Goal: Task Accomplishment & Management: Complete application form

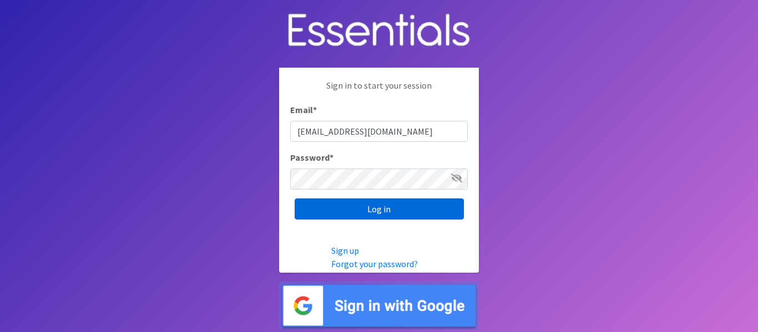
click at [413, 208] on input "Log in" at bounding box center [378, 209] width 169 height 21
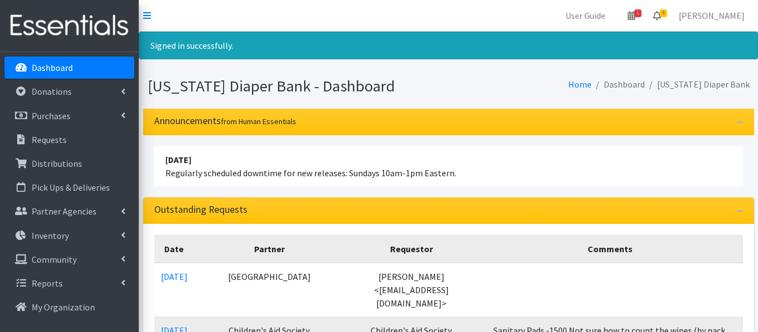
click at [660, 16] on icon at bounding box center [657, 15] width 8 height 9
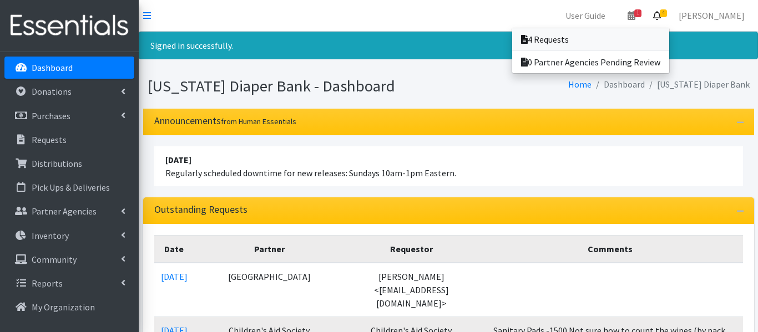
click at [590, 39] on link "4 Requests" at bounding box center [590, 39] width 157 height 22
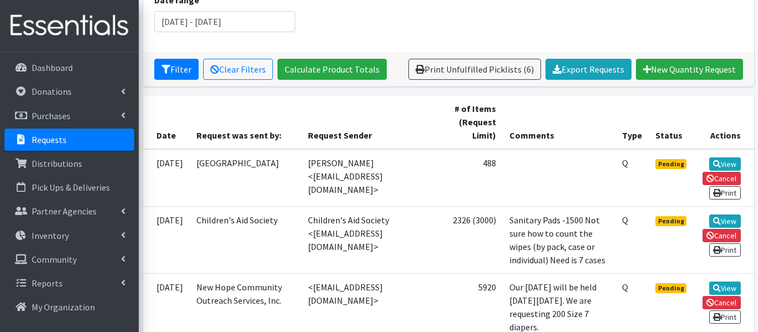
scroll to position [167, 0]
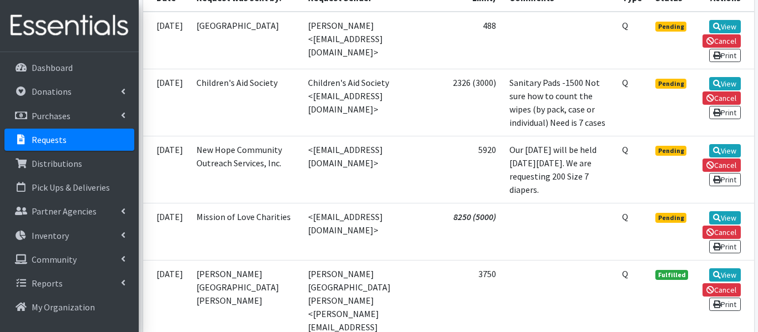
scroll to position [301, 0]
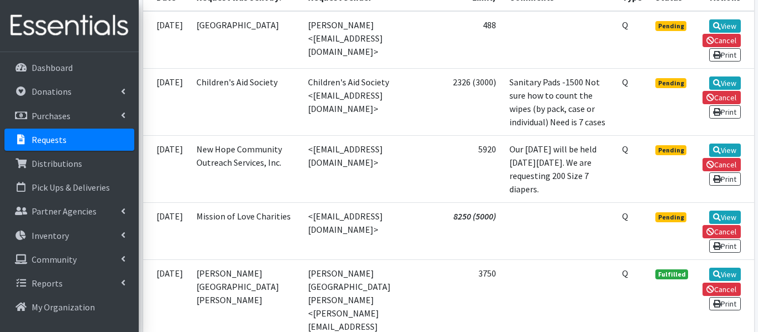
click at [677, 222] on span "Pending" at bounding box center [671, 217] width 32 height 10
click at [726, 224] on link "View" at bounding box center [725, 217] width 32 height 13
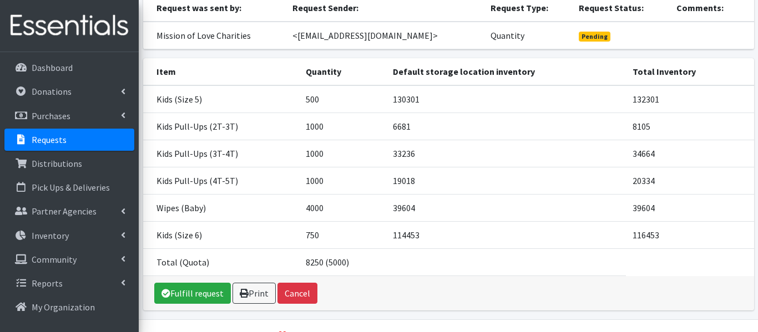
scroll to position [106, 0]
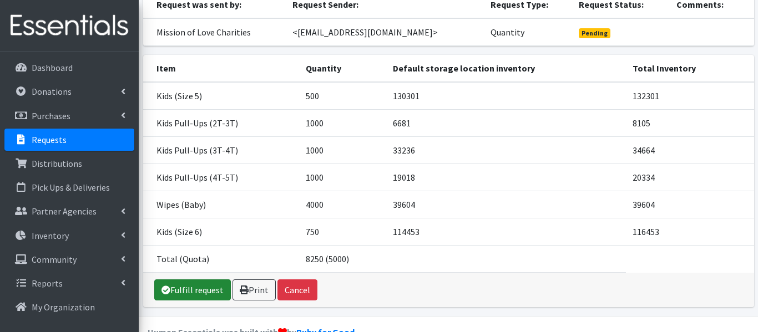
click at [220, 301] on link "Fulfill request" at bounding box center [192, 289] width 77 height 21
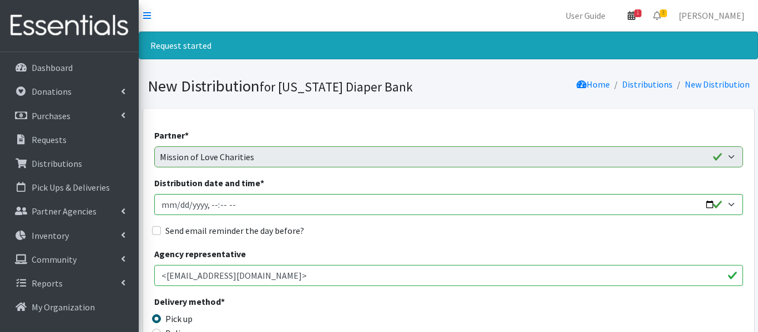
click at [635, 19] on icon at bounding box center [631, 15] width 8 height 9
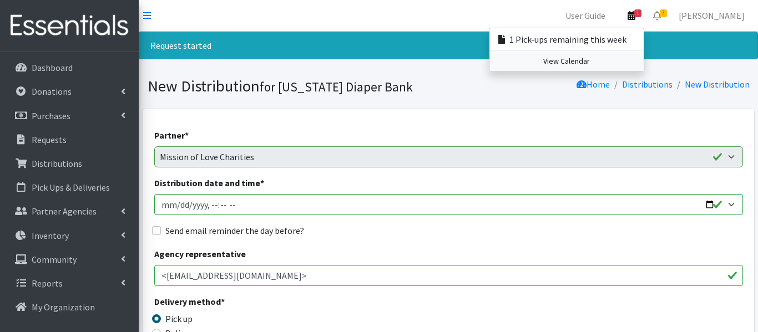
click at [639, 59] on link "View Calendar" at bounding box center [566, 61] width 154 height 21
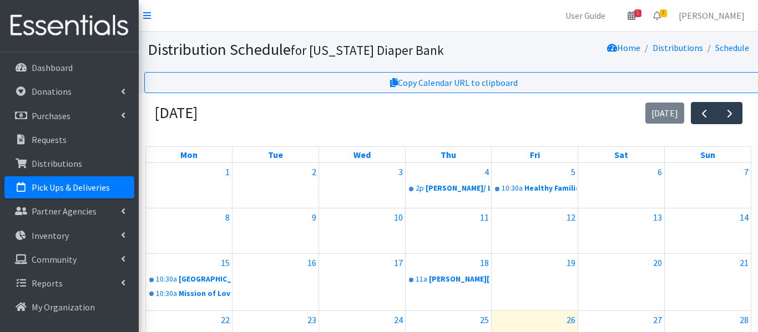
scroll to position [169, 0]
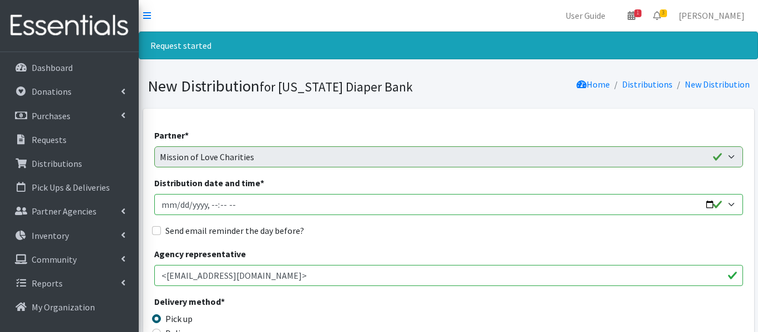
click at [179, 208] on input "Distribution date and time *" at bounding box center [448, 204] width 588 height 21
click at [237, 205] on input "Distribution date and time *" at bounding box center [448, 204] width 588 height 21
click at [220, 205] on input "Distribution date and time *" at bounding box center [448, 204] width 588 height 21
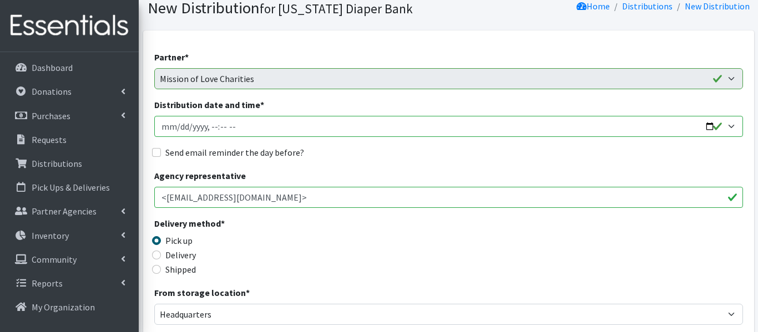
scroll to position [79, 0]
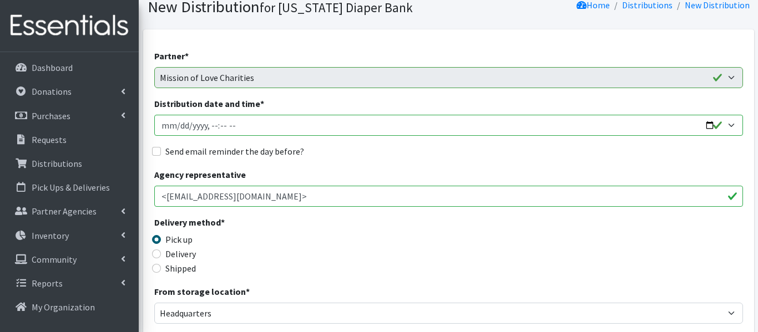
type input "2025-09-29T11:00"
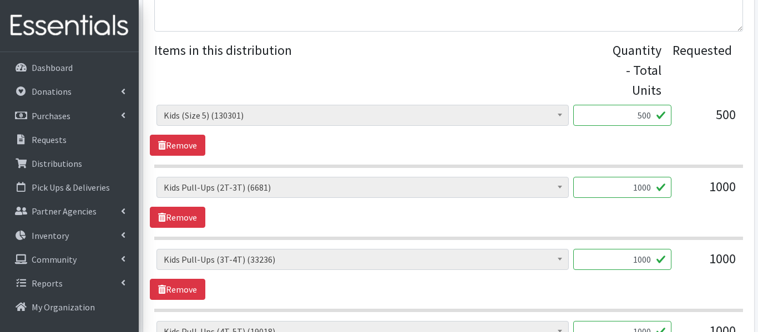
scroll to position [433, 0]
click at [178, 218] on link "Remove" at bounding box center [177, 216] width 55 height 21
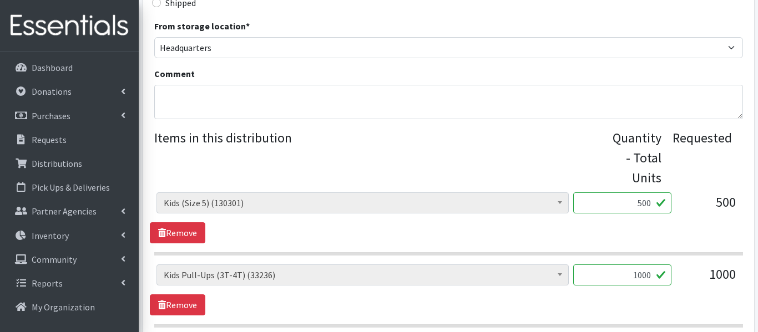
scroll to position [333, 0]
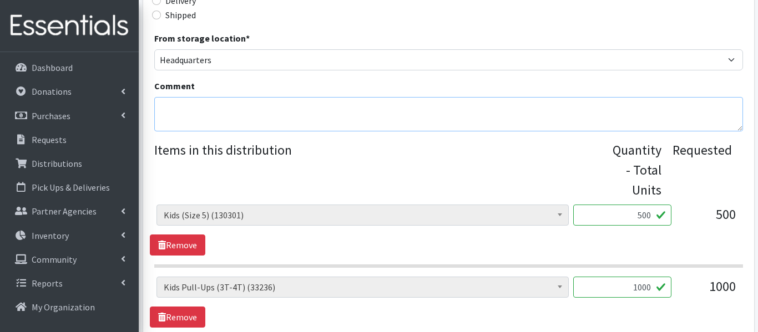
click at [176, 116] on textarea "Comment" at bounding box center [448, 114] width 588 height 34
click at [150, 153] on div "Partner * Annabelle Beavan/ LindaBen Foundation Bowie State University Student …" at bounding box center [448, 212] width 611 height 873
click at [176, 111] on textarea "2t" at bounding box center [448, 114] width 588 height 34
click at [181, 118] on textarea "2t out-of-sto" at bounding box center [448, 114] width 588 height 34
click at [217, 110] on textarea "2t ouckt-of-sto" at bounding box center [448, 114] width 588 height 34
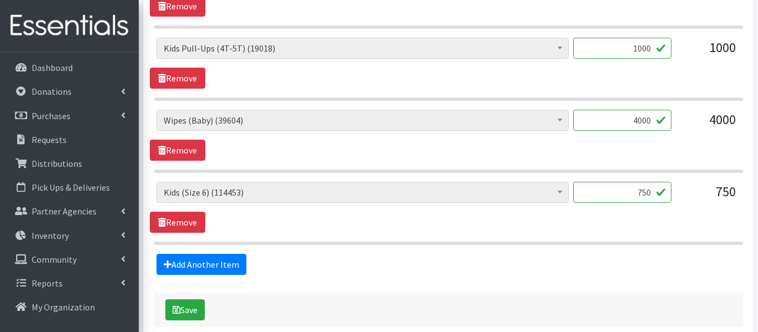
scroll to position [647, 0]
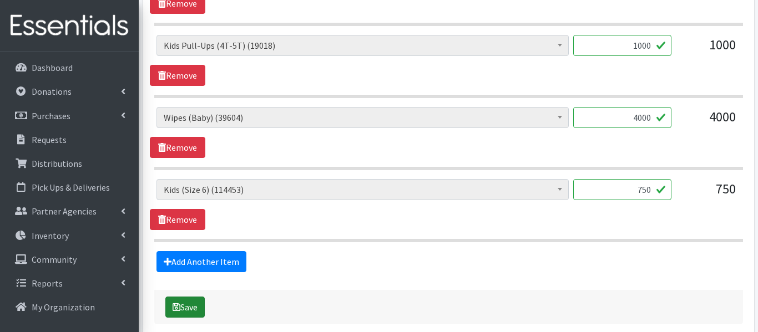
type textarea "2t out-of-stock"
click at [183, 302] on button "Save" at bounding box center [184, 307] width 39 height 21
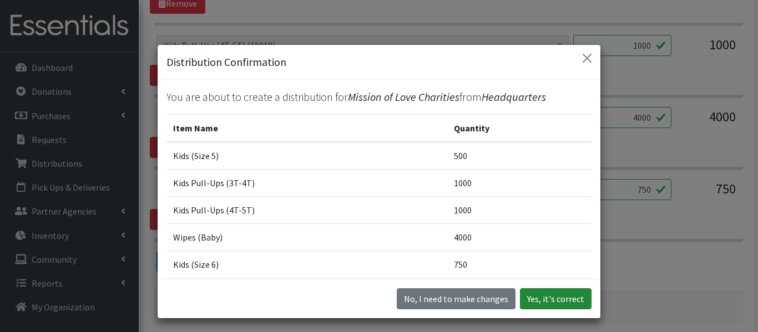
click at [544, 294] on button "Yes, it's correct" at bounding box center [556, 298] width 72 height 21
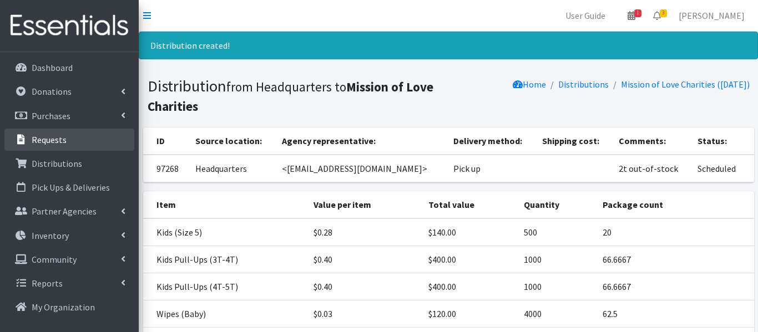
click at [33, 133] on link "Requests" at bounding box center [69, 140] width 130 height 22
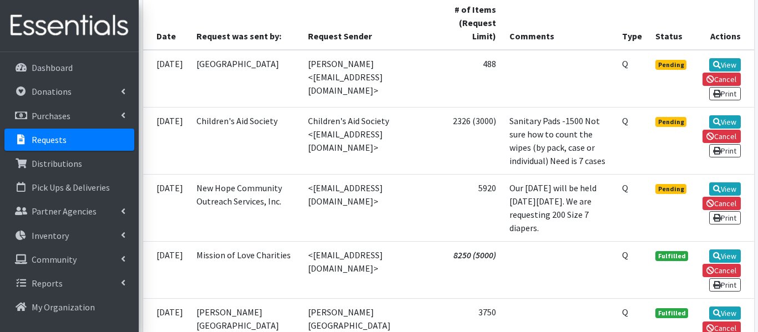
scroll to position [265, 0]
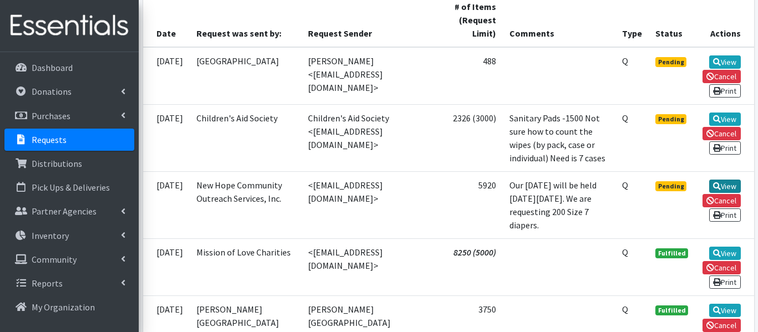
click at [715, 186] on icon at bounding box center [717, 186] width 8 height 8
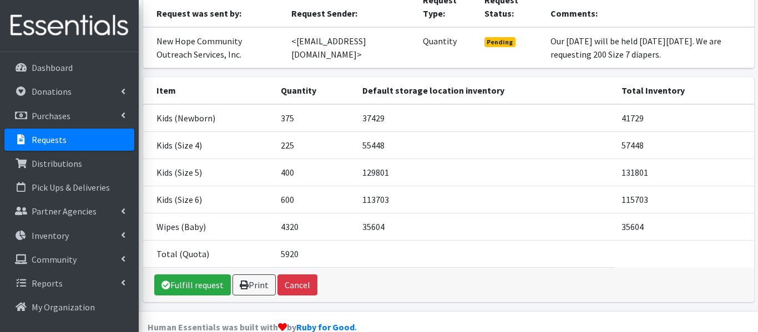
scroll to position [131, 0]
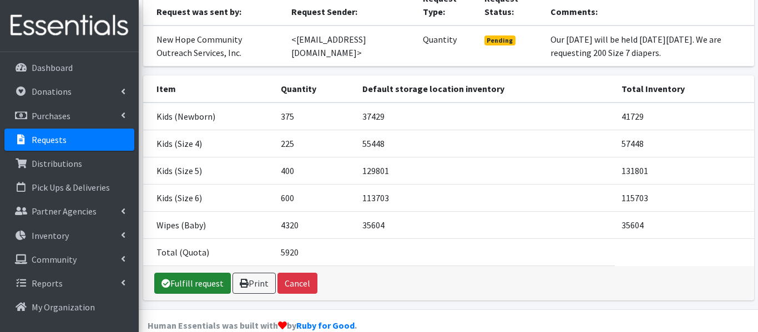
click at [199, 294] on link "Fulfill request" at bounding box center [192, 283] width 77 height 21
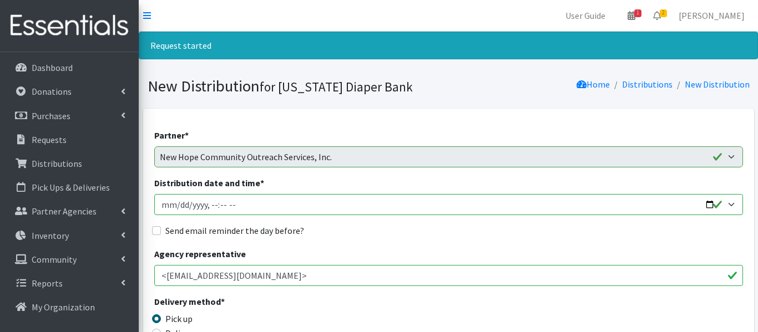
click at [177, 205] on input "Distribution date and time *" at bounding box center [448, 204] width 588 height 21
click at [211, 208] on input "Distribution date and time *" at bounding box center [448, 204] width 588 height 21
type input "2025-09-26T22:00"
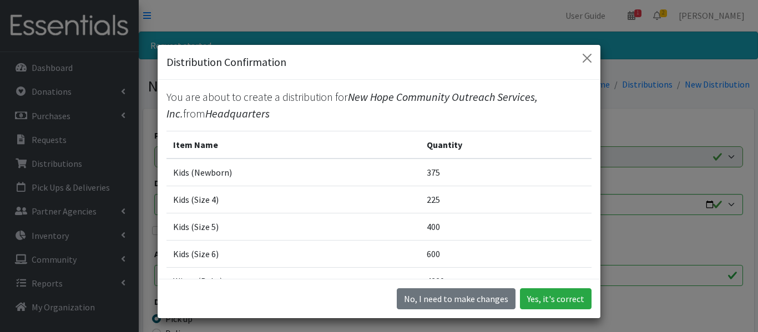
click at [587, 67] on div "Distribution Confirmation" at bounding box center [378, 62] width 443 height 35
click at [587, 59] on button "Close" at bounding box center [587, 58] width 18 height 18
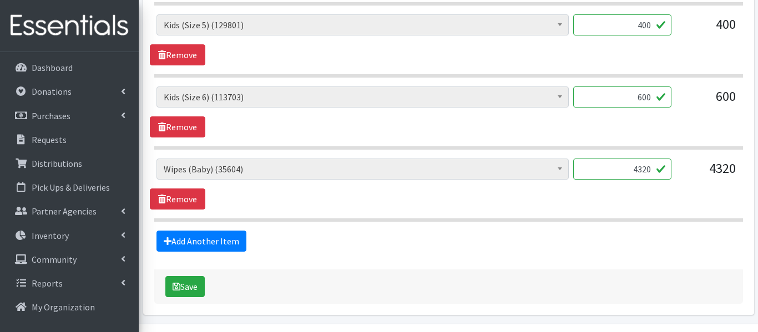
scroll to position [680, 0]
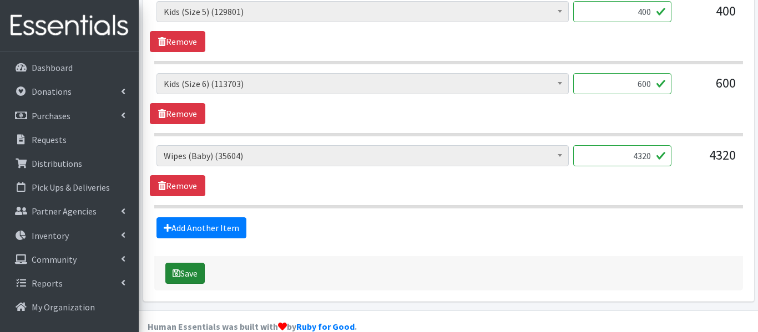
click at [184, 271] on button "Save" at bounding box center [184, 273] width 39 height 21
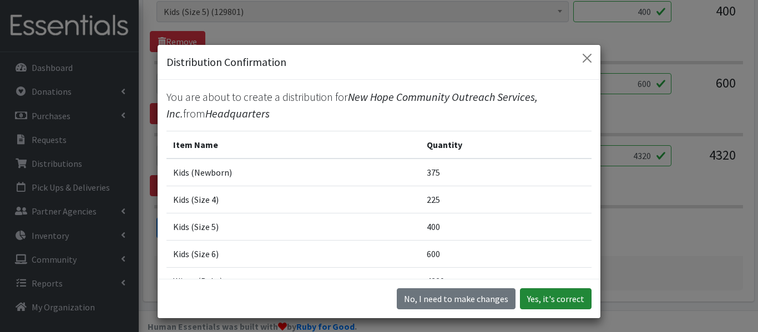
click at [543, 295] on button "Yes, it's correct" at bounding box center [556, 298] width 72 height 21
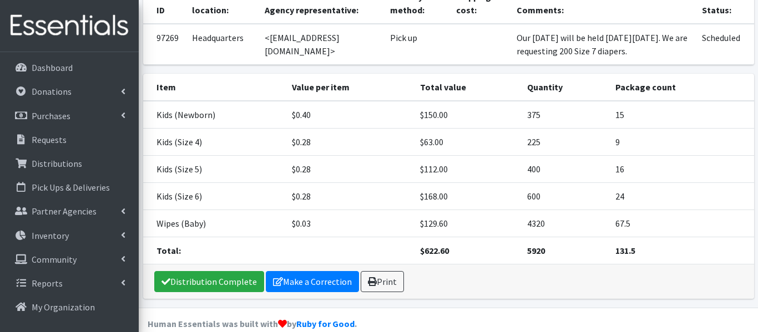
scroll to position [146, 0]
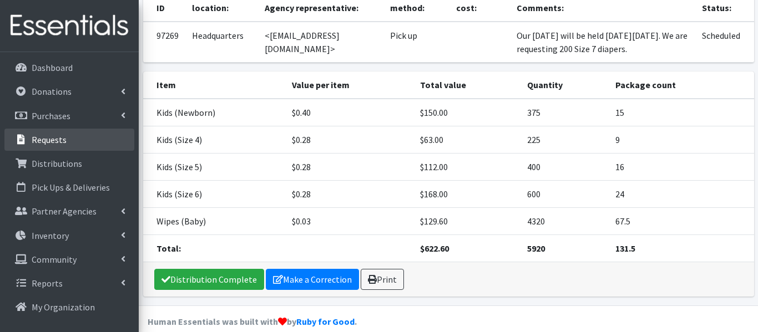
click at [43, 143] on p "Requests" at bounding box center [49, 139] width 35 height 11
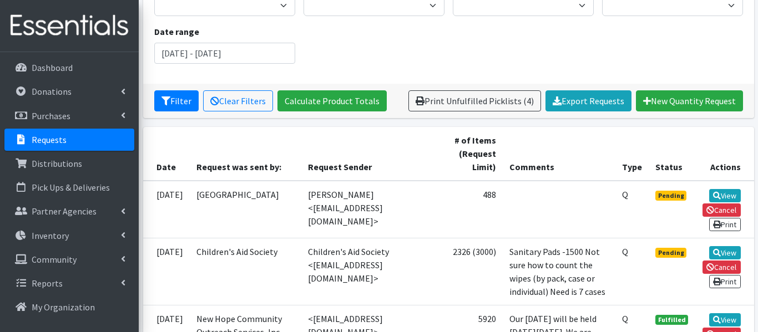
scroll to position [162, 0]
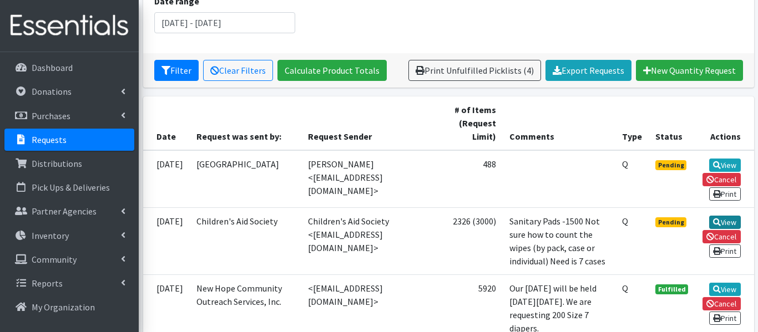
click at [721, 223] on link "View" at bounding box center [725, 222] width 32 height 13
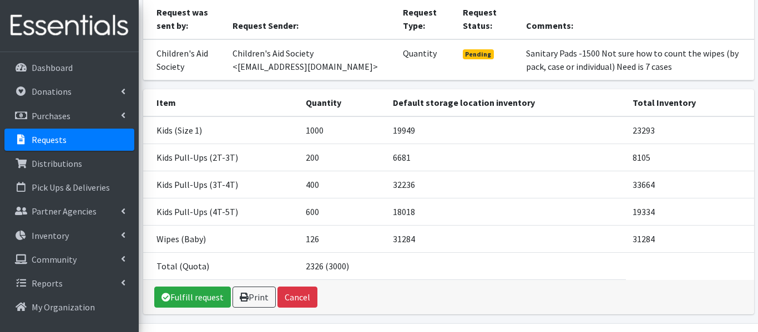
scroll to position [100, 0]
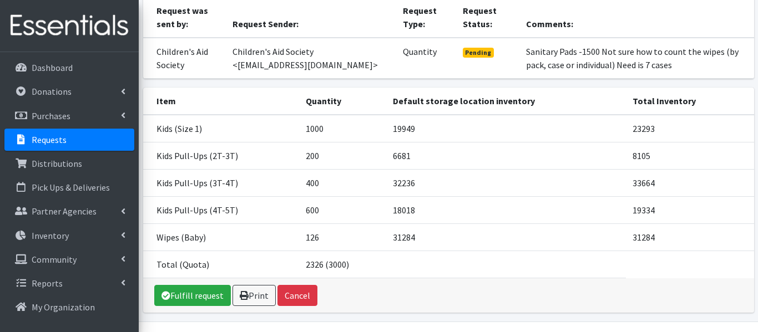
click at [221, 165] on td "Kids Pull-Ups (2T-3T)" at bounding box center [221, 155] width 156 height 27
click at [180, 305] on link "Fulfill request" at bounding box center [192, 295] width 77 height 21
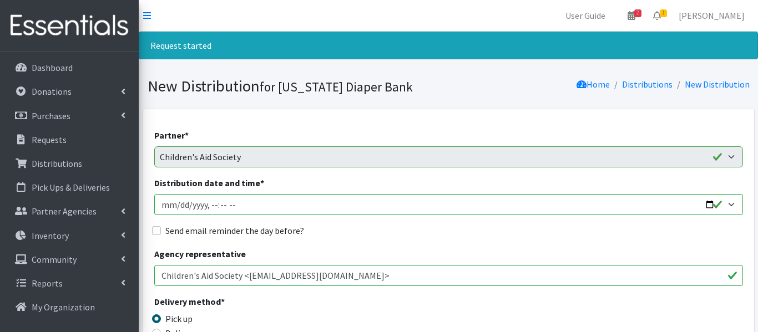
click at [176, 202] on input "Distribution date and time *" at bounding box center [448, 204] width 588 height 21
click at [209, 206] on input "Distribution date and time *" at bounding box center [448, 204] width 588 height 21
type input "2025-09-29T10:00"
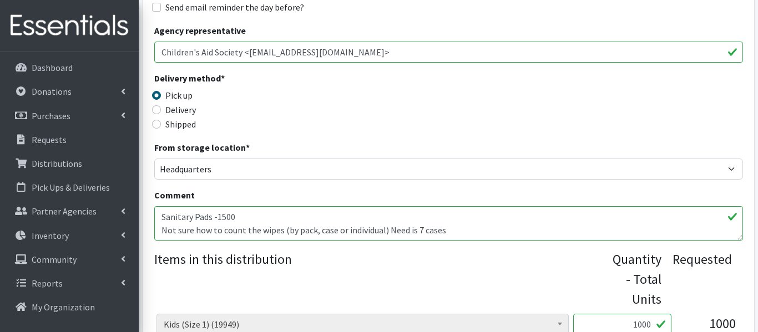
scroll to position [224, 0]
click at [165, 264] on legend "Items in this distribution" at bounding box center [383, 276] width 458 height 55
click at [445, 233] on textarea "Sanitary Pads -1500 Not sure how to count the wipes (by pack, case or individua…" at bounding box center [448, 223] width 588 height 34
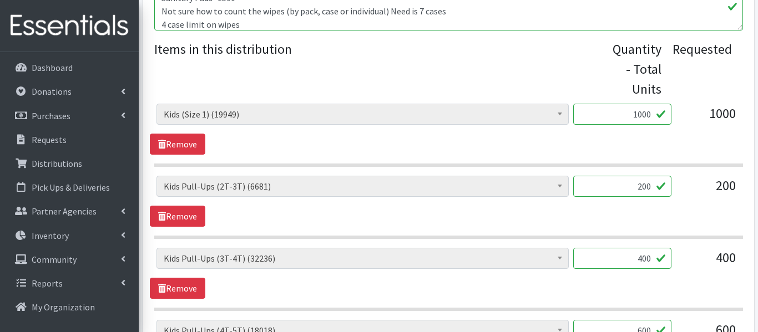
scroll to position [434, 0]
click at [194, 217] on link "Remove" at bounding box center [177, 215] width 55 height 21
click at [246, 24] on textarea "Sanitary Pads -1500 Not sure how to count the wipes (by pack, case or individua…" at bounding box center [448, 13] width 588 height 34
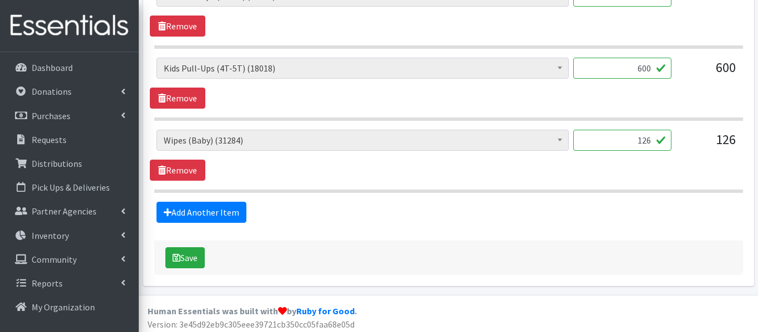
scroll to position [628, 0]
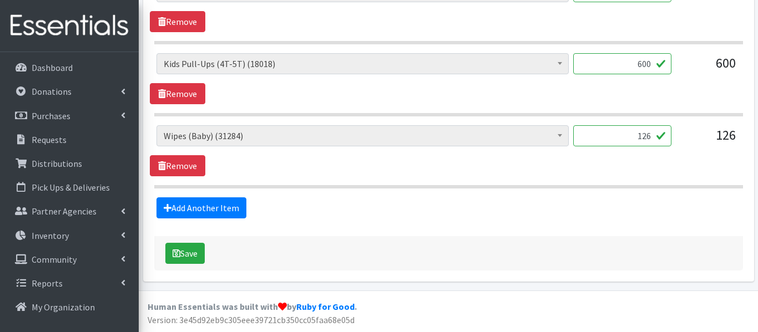
type textarea "Sanitary Pads -1500 Not sure how to count the wipes (by pack, case or individua…"
click at [650, 135] on input "126" at bounding box center [622, 135] width 98 height 21
type input "1"
type input "5760"
click at [172, 251] on icon "submit" at bounding box center [176, 253] width 8 height 9
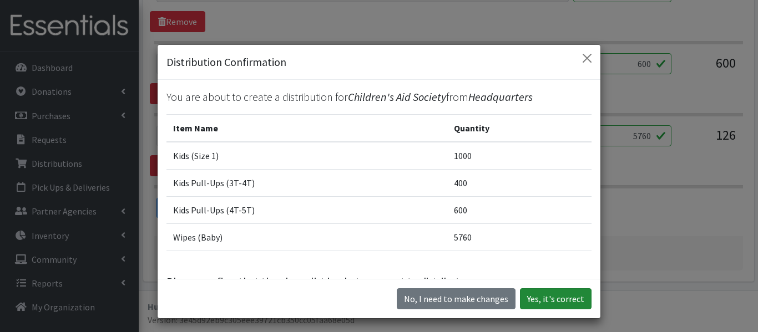
click at [537, 298] on button "Yes, it's correct" at bounding box center [556, 298] width 72 height 21
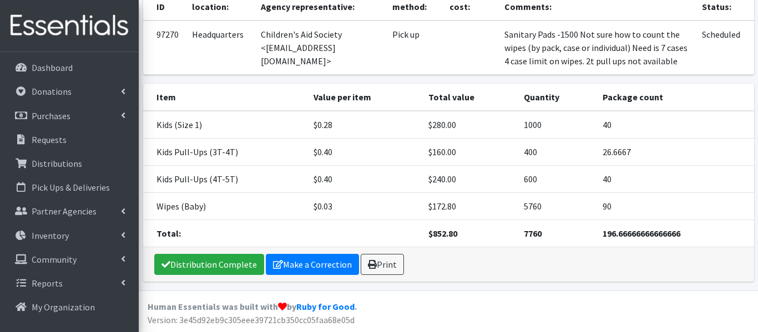
scroll to position [156, 0]
click at [44, 140] on p "Requests" at bounding box center [49, 139] width 35 height 11
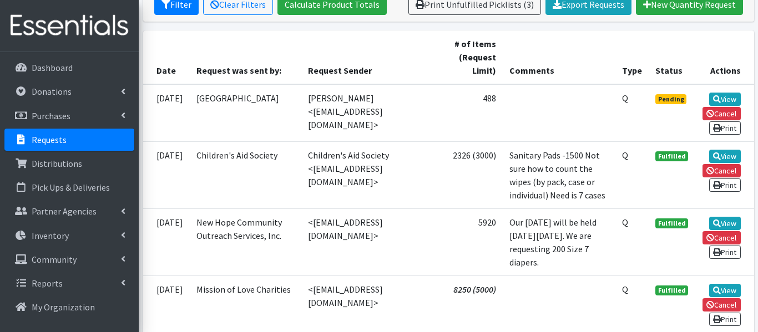
scroll to position [226, 0]
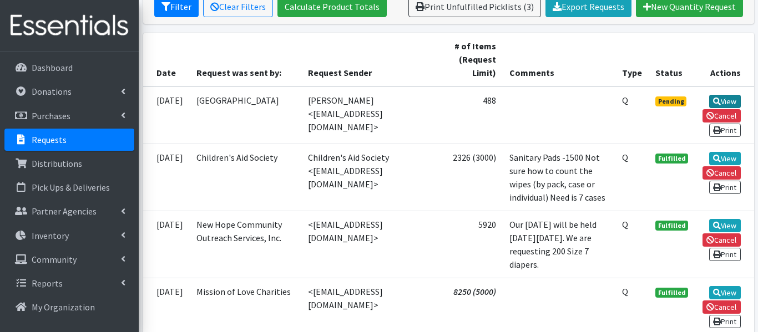
click at [715, 99] on icon at bounding box center [717, 102] width 8 height 8
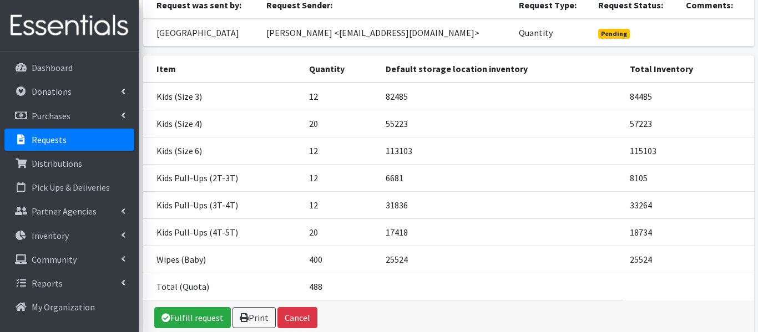
scroll to position [172, 0]
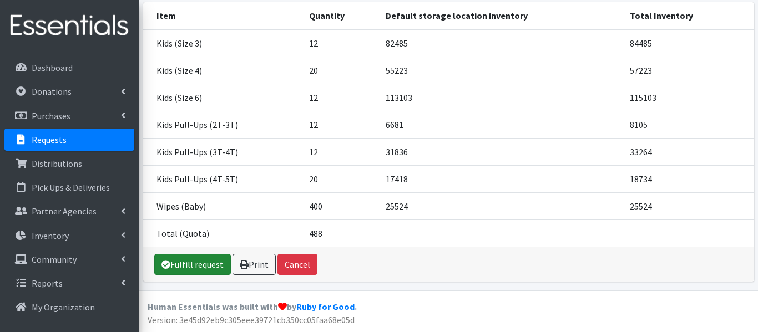
click at [198, 260] on link "Fulfill request" at bounding box center [192, 264] width 77 height 21
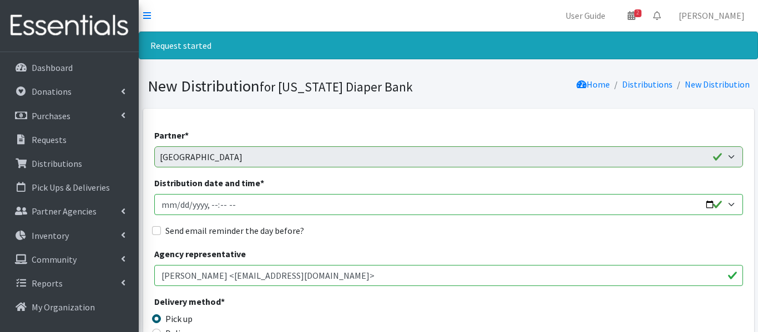
click at [175, 203] on input "Distribution date and time *" at bounding box center [448, 204] width 588 height 21
type input "[DATE]T23:59"
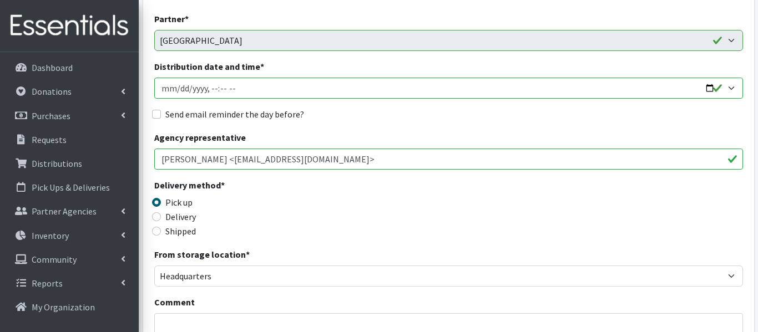
scroll to position [119, 0]
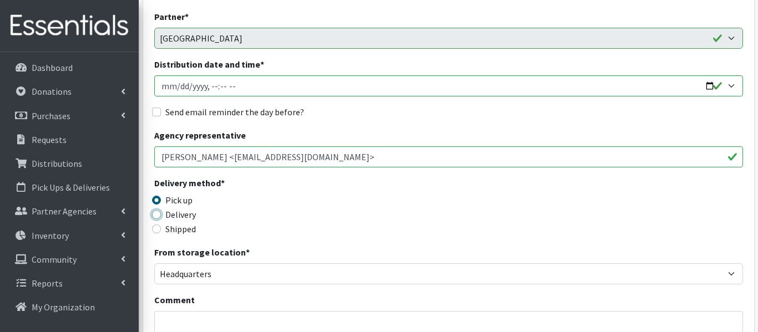
click at [159, 212] on input "Delivery" at bounding box center [156, 214] width 9 height 9
radio input "true"
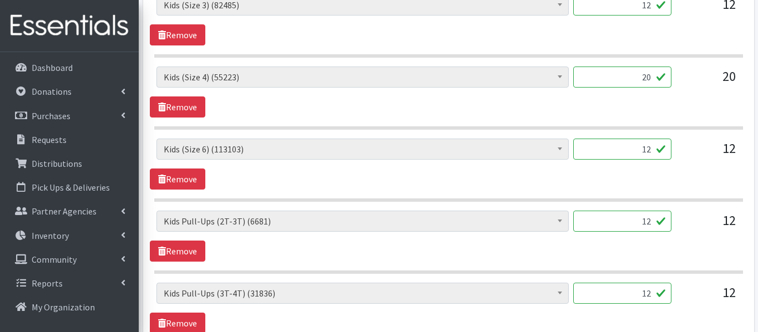
scroll to position [519, 0]
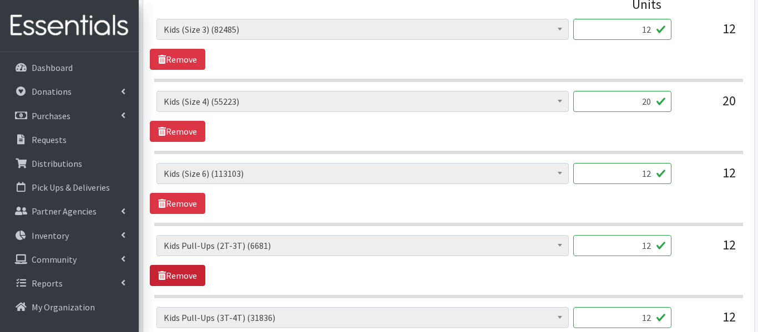
click at [161, 273] on icon at bounding box center [162, 275] width 8 height 9
click at [178, 272] on link "Remove" at bounding box center [177, 275] width 55 height 21
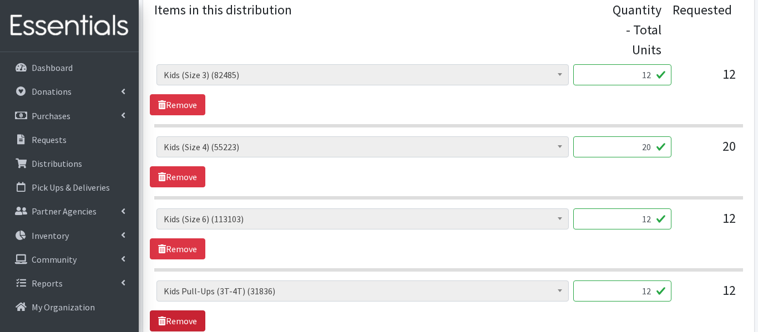
scroll to position [472, 0]
click at [652, 75] on input "12" at bounding box center [622, 75] width 98 height 21
type input "1"
type input "300"
click at [653, 149] on input "20" at bounding box center [622, 147] width 98 height 21
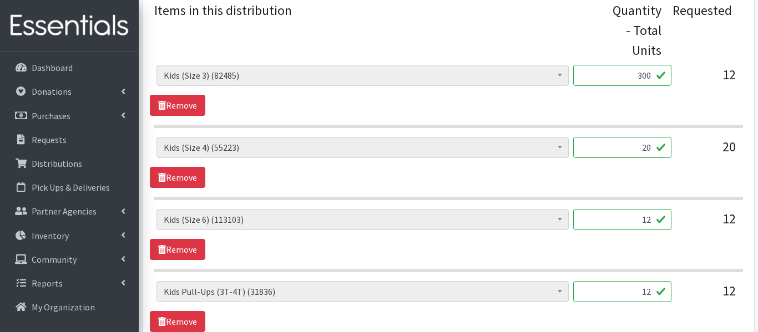
type input "2"
type input "500"
click at [654, 220] on input "12" at bounding box center [622, 219] width 98 height 21
type input "1"
type input "300"
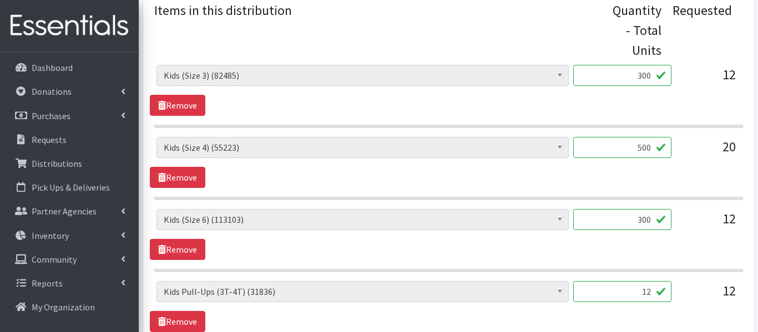
click at [654, 291] on input "12" at bounding box center [622, 291] width 98 height 21
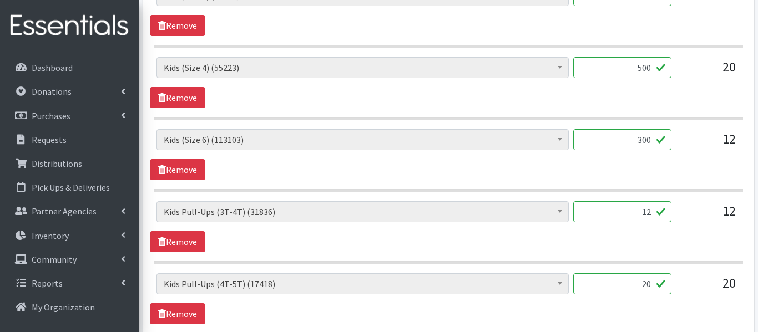
scroll to position [553, 0]
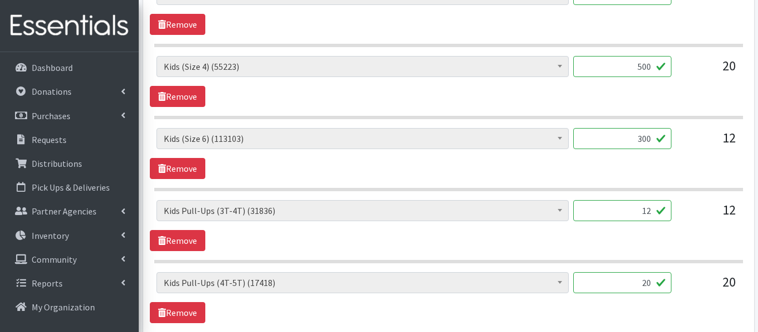
type input "1"
type input "4"
click at [652, 281] on input "20" at bounding box center [622, 282] width 98 height 21
click at [649, 210] on input "304" at bounding box center [622, 210] width 98 height 21
type input "3"
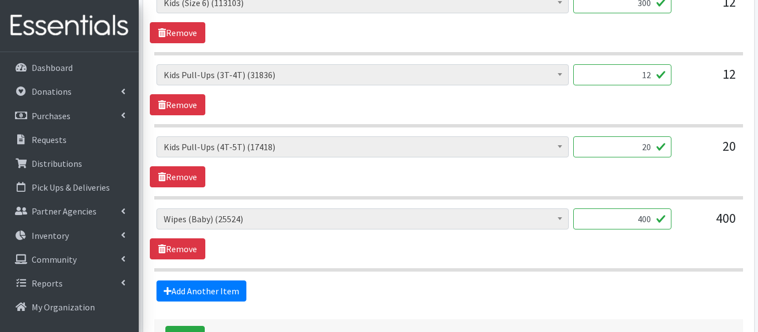
scroll to position [692, 0]
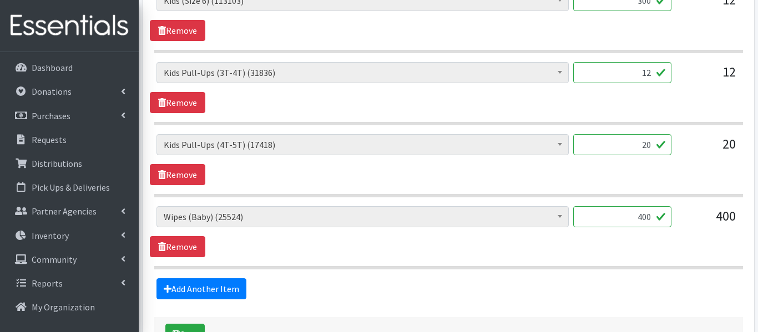
type input "12"
click at [652, 218] on input "400" at bounding box center [622, 216] width 98 height 21
type input "4"
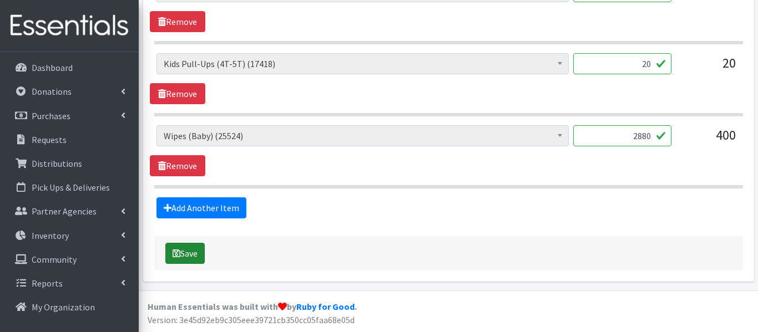
type input "2880"
click at [190, 251] on button "Save" at bounding box center [184, 253] width 39 height 21
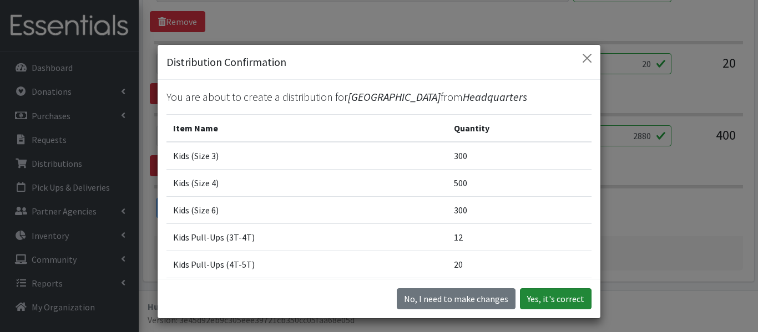
click at [546, 296] on button "Yes, it's correct" at bounding box center [556, 298] width 72 height 21
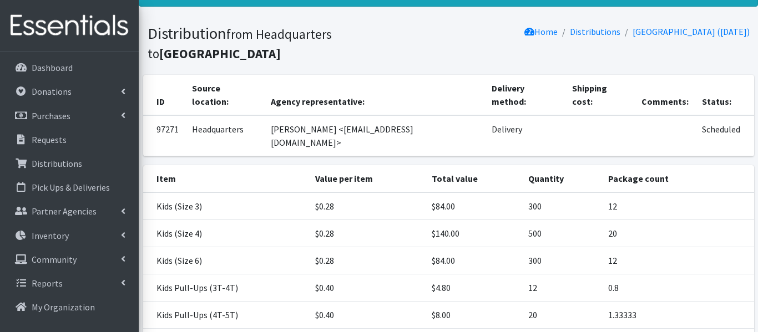
scroll to position [59, 0]
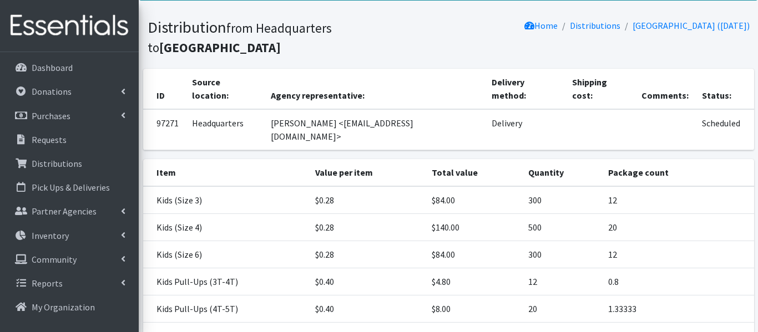
click at [726, 214] on td "20" at bounding box center [677, 227] width 152 height 27
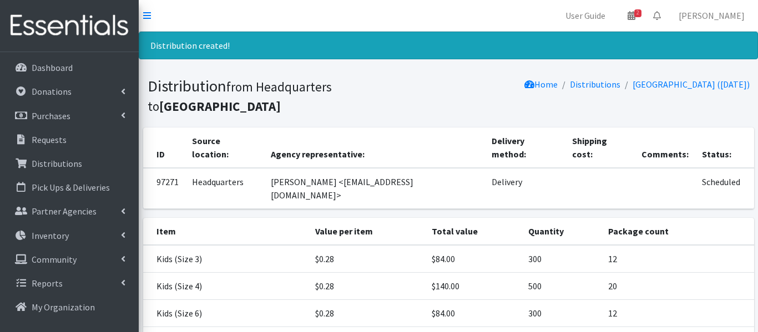
scroll to position [162, 0]
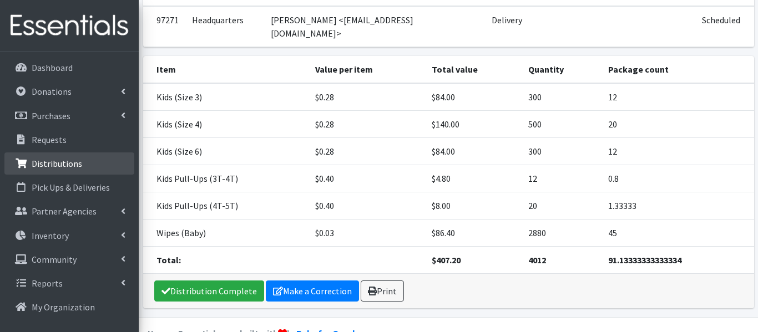
click at [54, 165] on p "Distributions" at bounding box center [57, 163] width 50 height 11
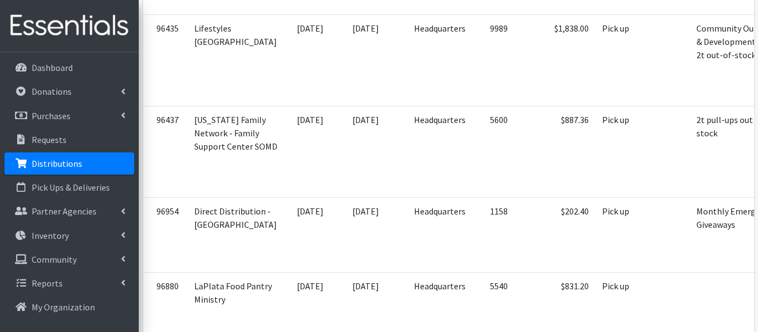
scroll to position [674, 0]
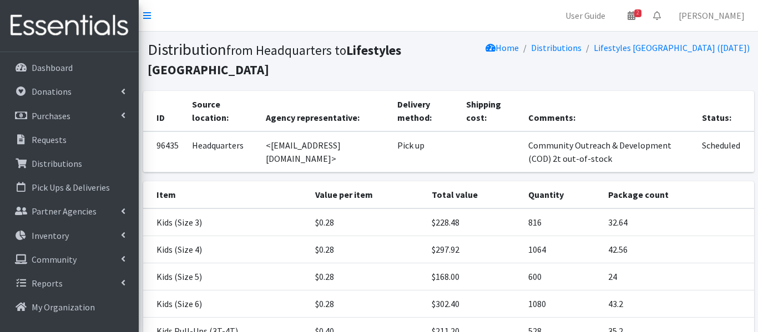
scroll to position [233, 0]
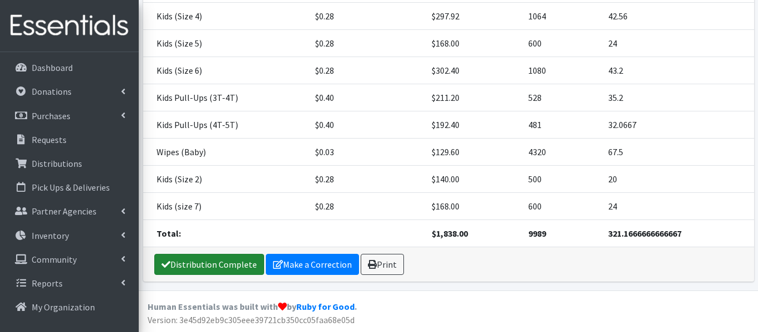
click at [235, 259] on link "Distribution Complete" at bounding box center [209, 264] width 110 height 21
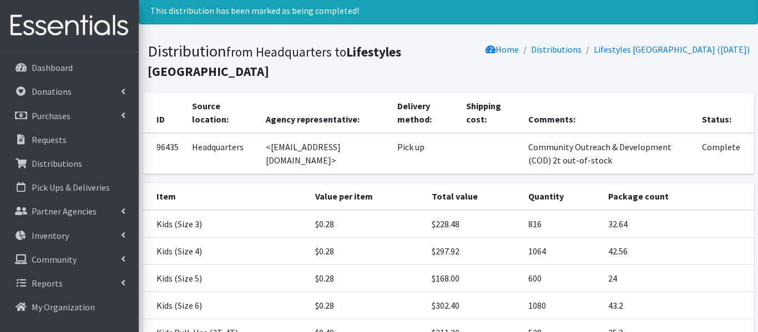
scroll to position [0, 0]
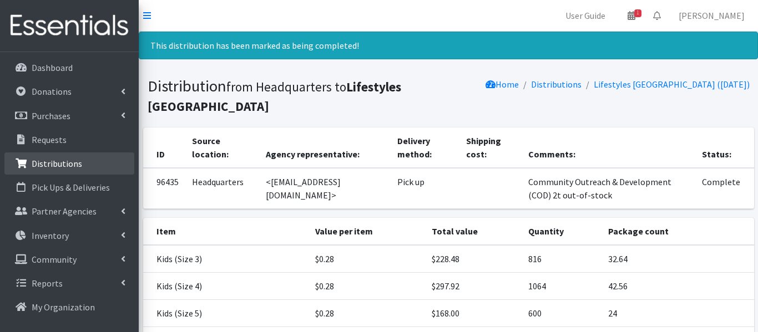
click at [87, 169] on link "Distributions" at bounding box center [69, 164] width 130 height 22
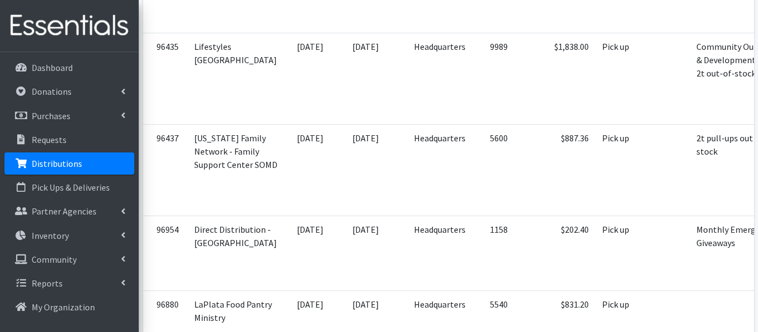
scroll to position [663, 0]
